Goal: Information Seeking & Learning: Learn about a topic

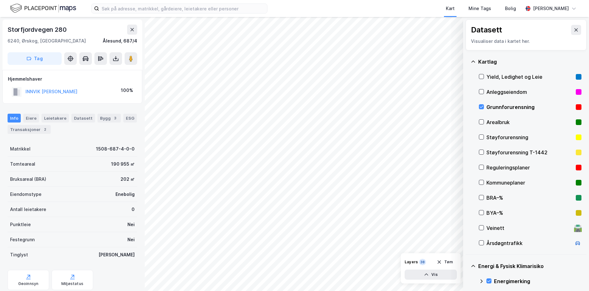
scroll to position [77, 0]
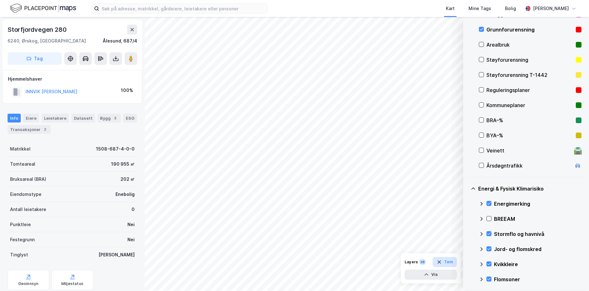
click at [444, 264] on button "Tøm" at bounding box center [444, 262] width 24 height 10
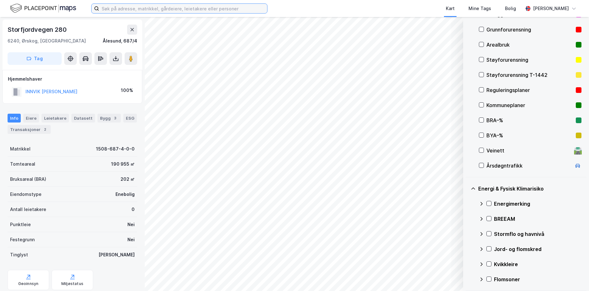
click at [159, 7] on input at bounding box center [183, 8] width 168 height 9
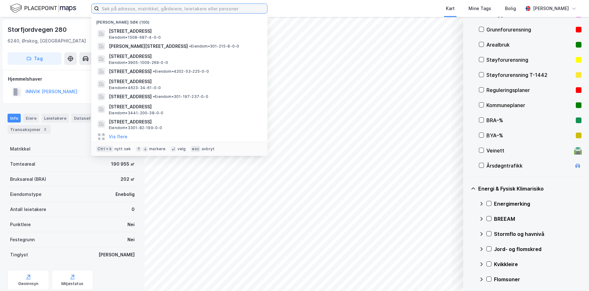
paste input "301-27/333/0/4"
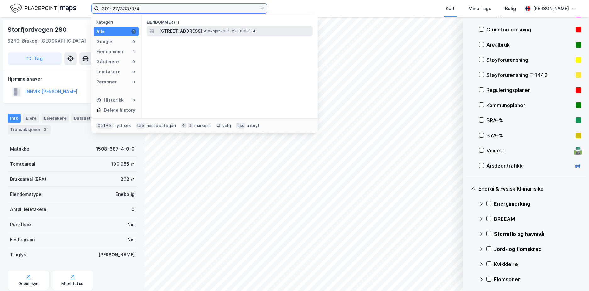
type input "301-27/333/0/4"
click at [181, 33] on span "[STREET_ADDRESS]" at bounding box center [180, 31] width 43 height 8
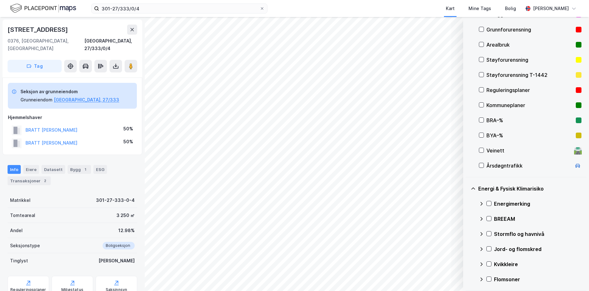
click at [500, 29] on div "Grunnforurensning" at bounding box center [529, 30] width 87 height 8
click at [491, 201] on icon at bounding box center [489, 203] width 4 height 4
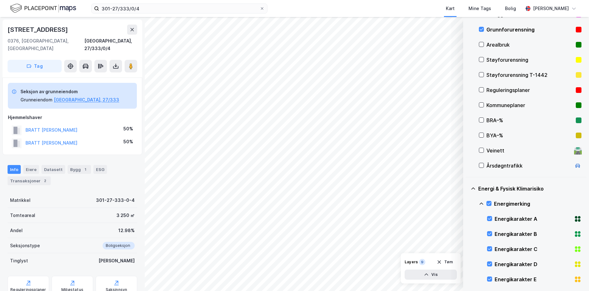
click at [483, 203] on icon at bounding box center [481, 203] width 5 height 5
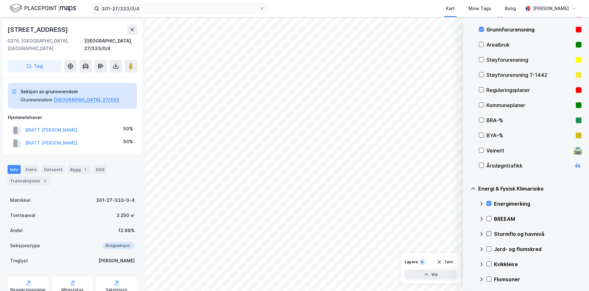
click at [490, 234] on icon at bounding box center [489, 233] width 4 height 4
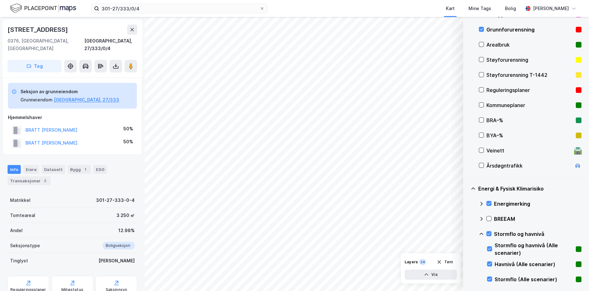
click at [481, 233] on icon at bounding box center [481, 233] width 4 height 2
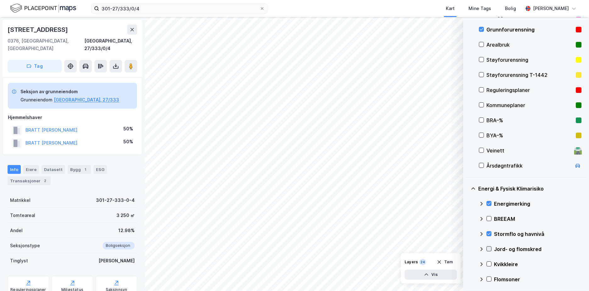
click at [488, 246] on icon at bounding box center [489, 248] width 4 height 4
click at [481, 248] on icon at bounding box center [481, 248] width 5 height 5
click at [490, 264] on icon at bounding box center [488, 264] width 3 height 2
click at [482, 263] on icon at bounding box center [481, 263] width 5 height 5
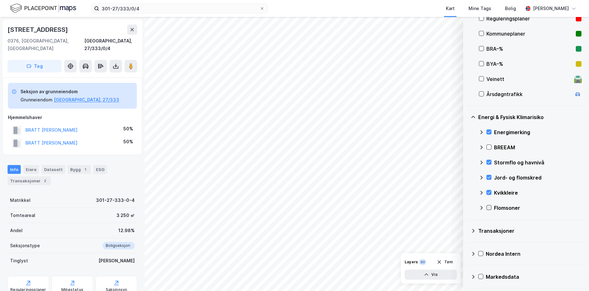
click at [490, 205] on icon at bounding box center [489, 207] width 4 height 4
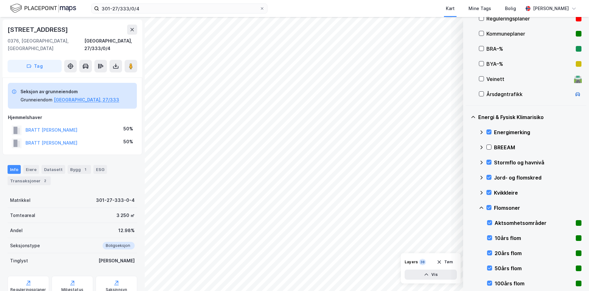
click at [482, 206] on icon at bounding box center [481, 207] width 5 height 5
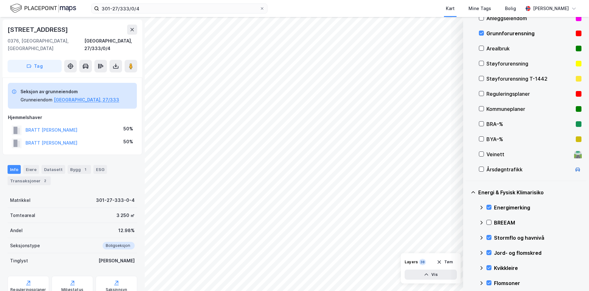
scroll to position [73, 0]
